Goal: Transaction & Acquisition: Subscribe to service/newsletter

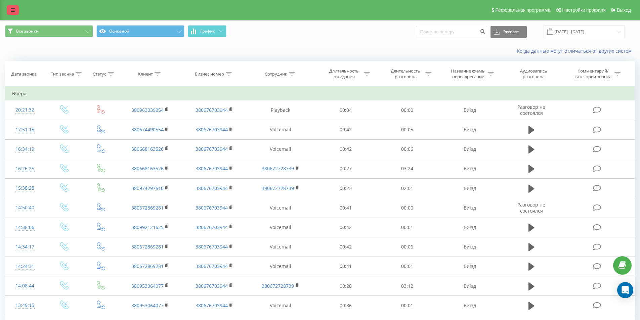
click at [15, 9] on link at bounding box center [13, 9] width 12 height 9
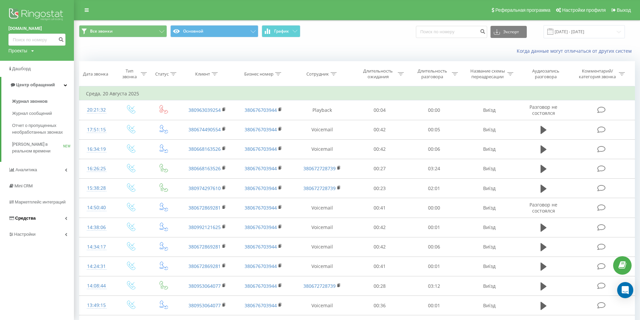
click at [31, 217] on span "Средства" at bounding box center [25, 218] width 20 height 5
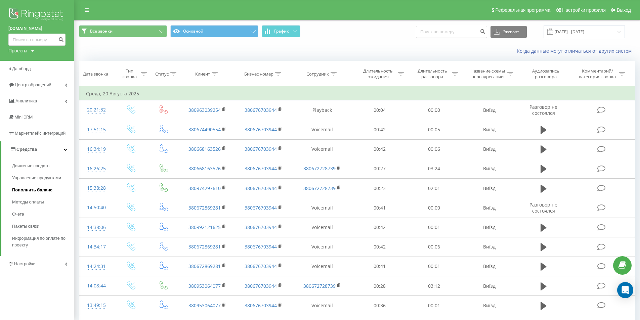
click at [28, 188] on span "Пополнить баланс" at bounding box center [32, 190] width 40 height 7
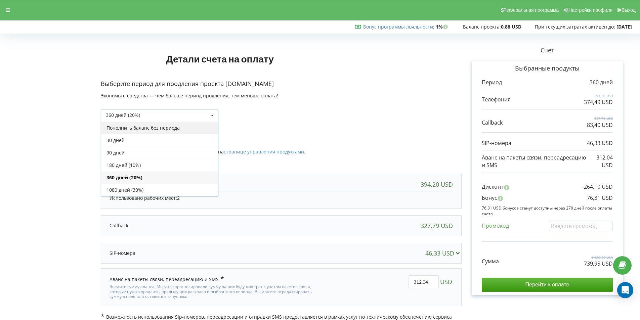
click at [168, 127] on div "Пополнить баланс без периода" at bounding box center [159, 128] width 117 height 12
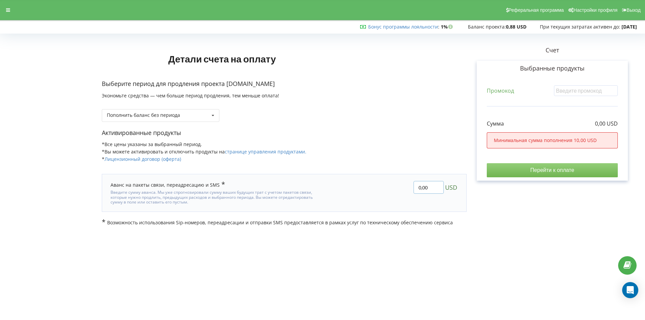
drag, startPoint x: 430, startPoint y: 187, endPoint x: 389, endPoint y: 188, distance: 41.0
click at [389, 188] on div "0,00 USD" at bounding box center [396, 192] width 134 height 33
type input "10"
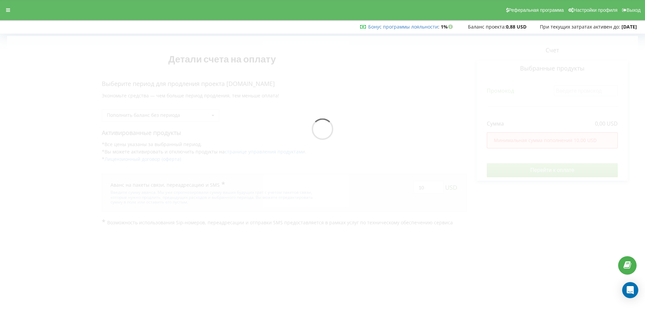
click at [537, 175] on div "Детали счета на оплату Выберите период для продления проекта [DOMAIN_NAME] Экон…" at bounding box center [322, 131] width 631 height 190
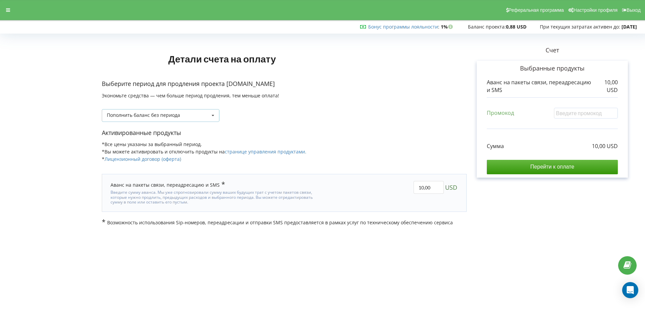
click at [209, 116] on icon at bounding box center [213, 116] width 10 height 12
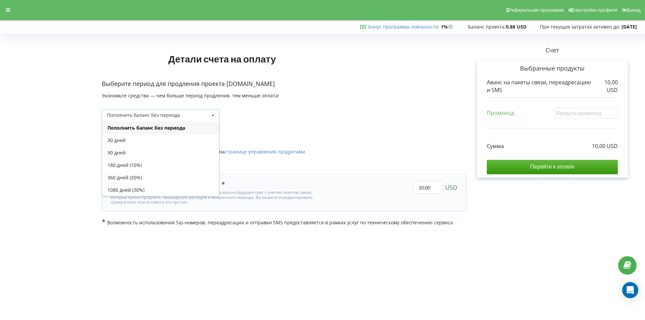
click at [315, 132] on p "Активированные продукты" at bounding box center [284, 133] width 365 height 9
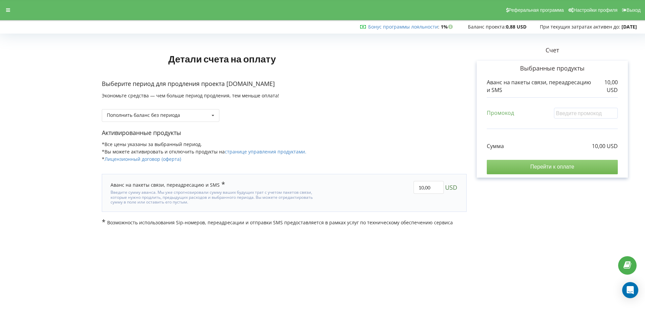
click at [538, 166] on input "Перейти к оплате" at bounding box center [552, 167] width 131 height 14
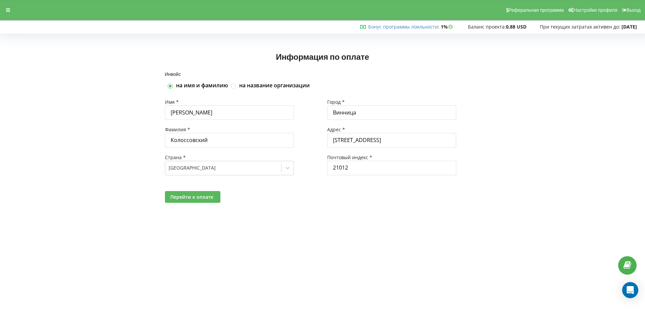
click at [193, 196] on span "Перейти к оплате" at bounding box center [191, 197] width 43 height 6
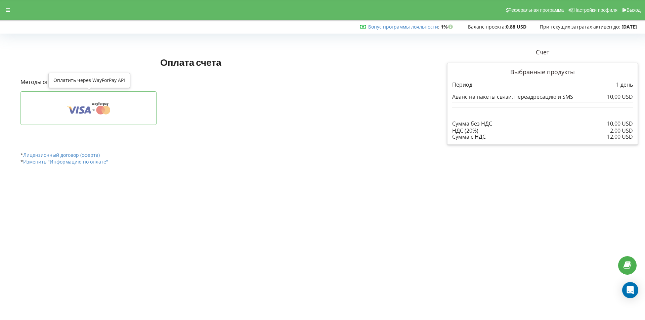
click at [100, 103] on icon at bounding box center [89, 108] width 116 height 13
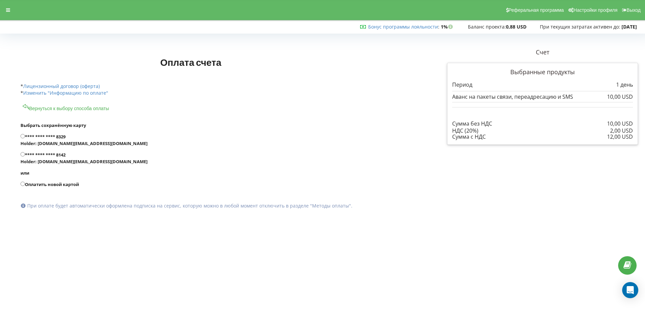
click at [22, 136] on input "**** **** **** 8329 Holder: starter.net.ua@gmail.com" at bounding box center [22, 136] width 4 height 4
radio input "true"
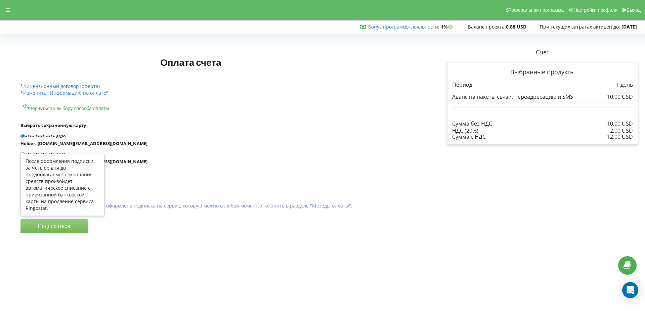
click at [62, 226] on button "Подписаться" at bounding box center [53, 226] width 67 height 14
